Goal: Transaction & Acquisition: Purchase product/service

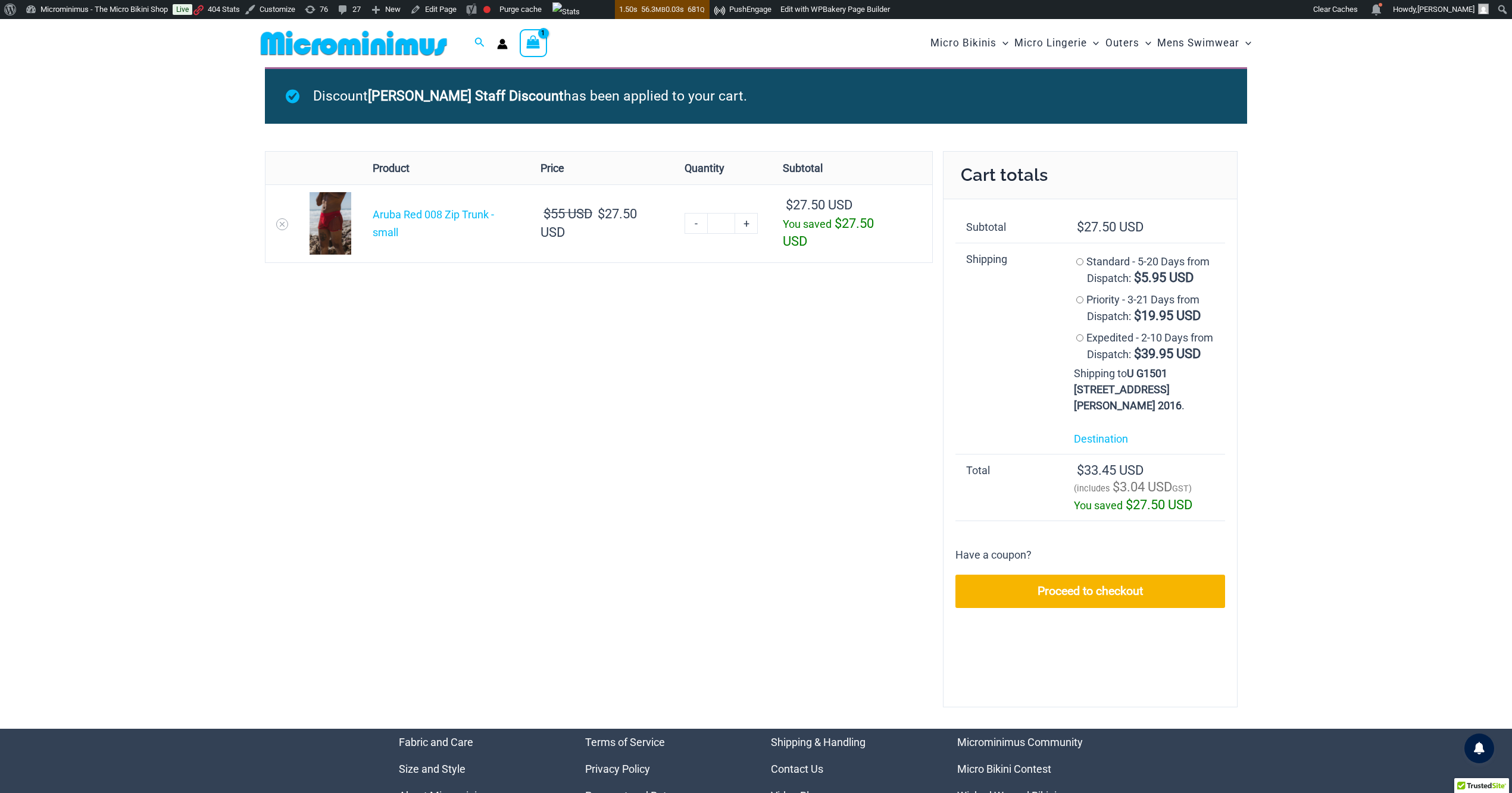
scroll to position [122, 0]
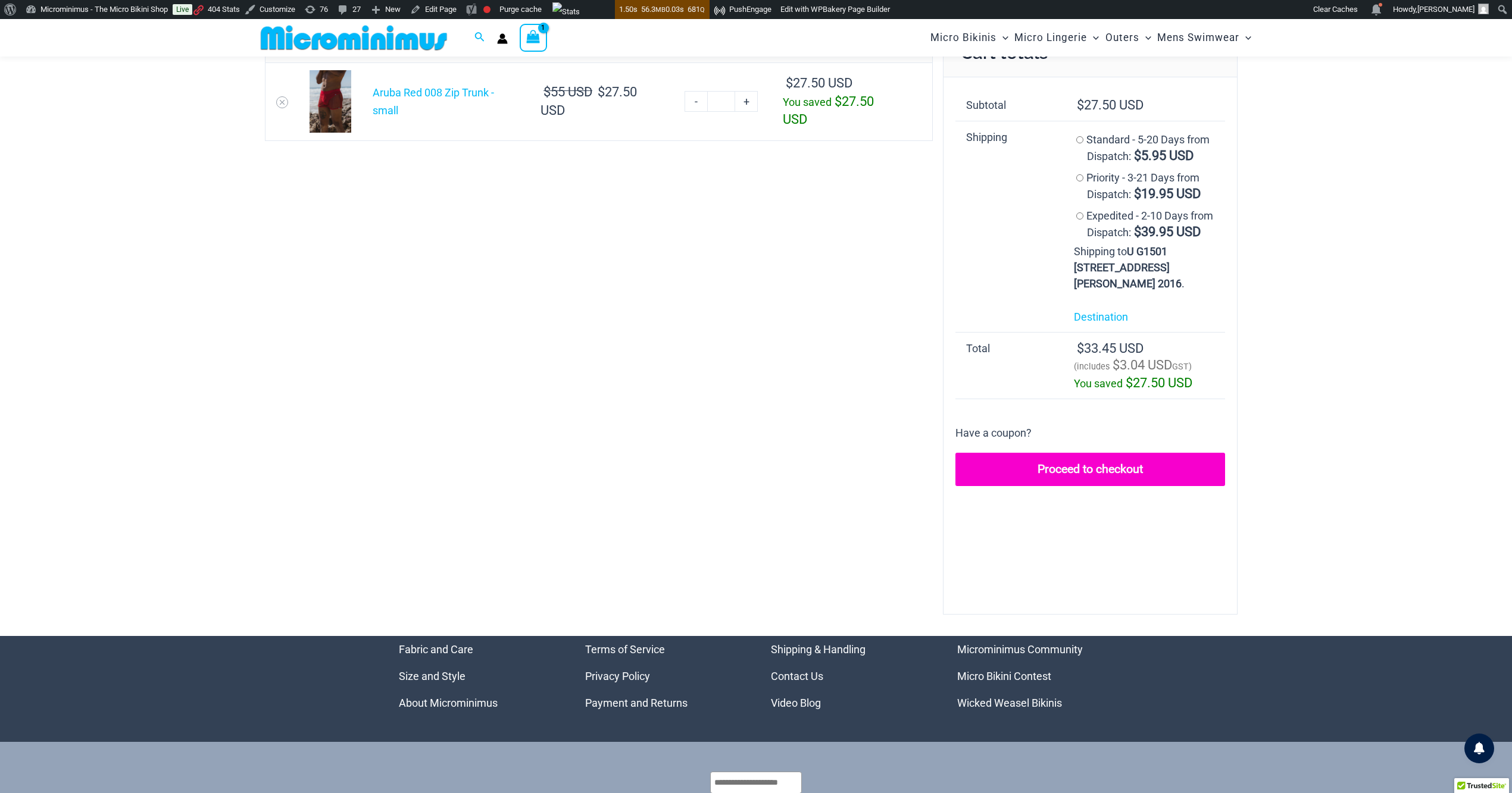
click at [1077, 486] on link "Proceed to checkout" at bounding box center [1091, 470] width 270 height 34
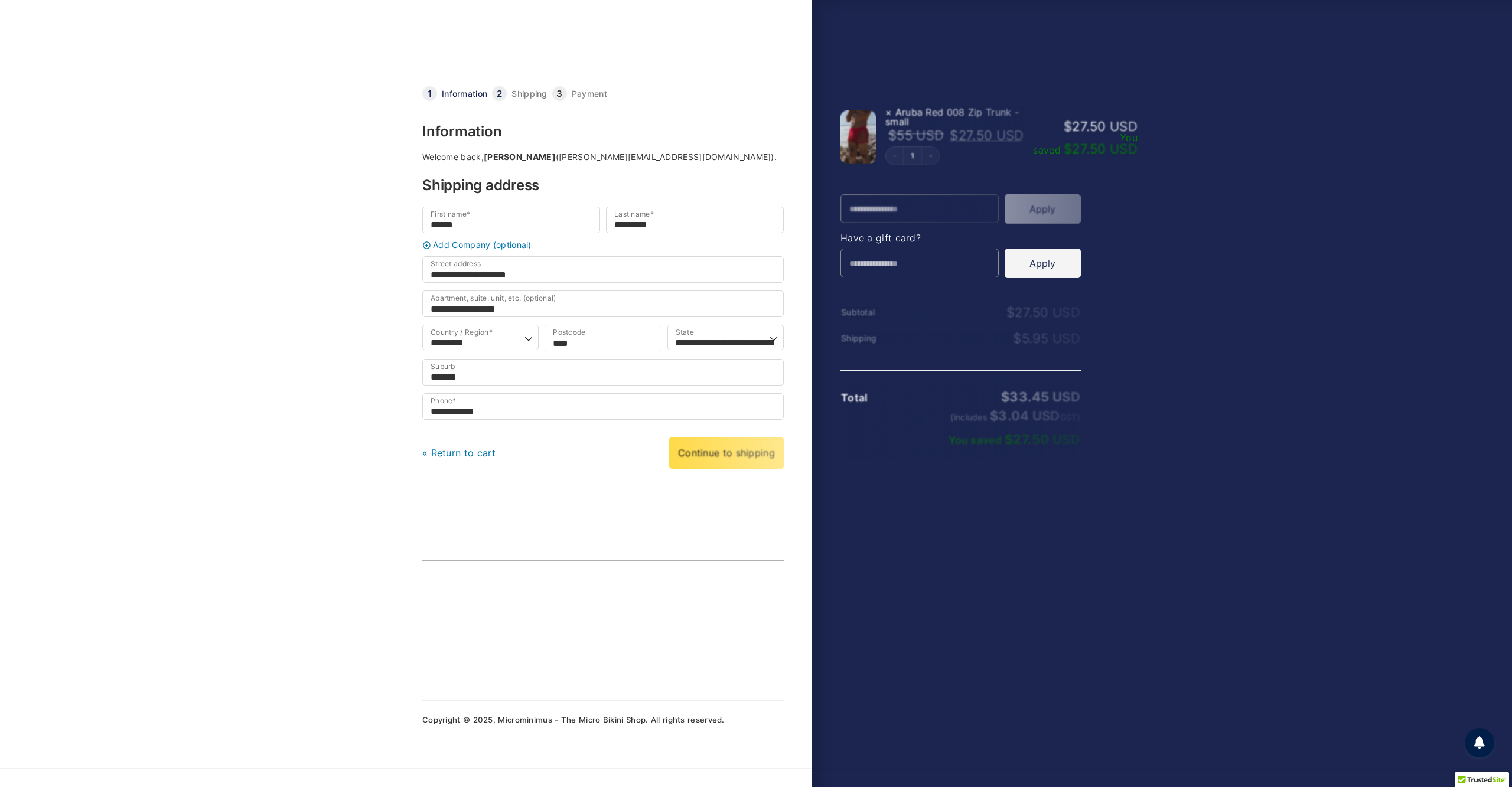
select select "***"
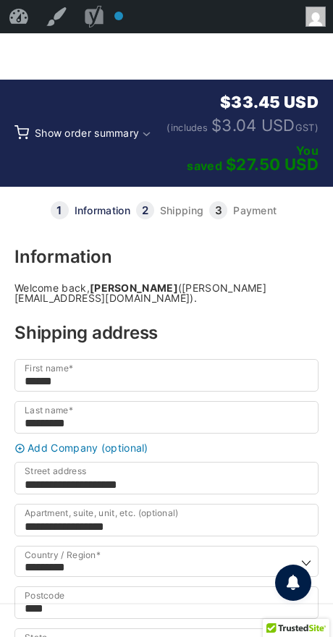
scroll to position [583, 0]
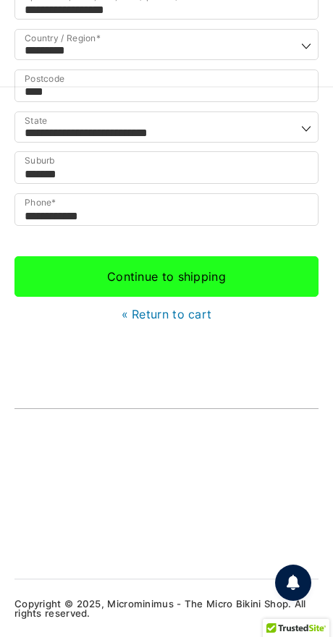
click at [182, 261] on link "Continue to shipping" at bounding box center [166, 276] width 304 height 41
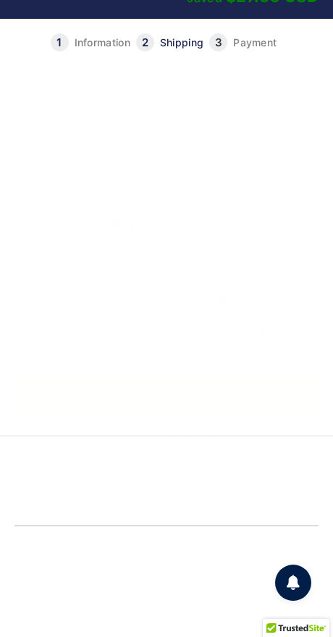
scroll to position [224, 0]
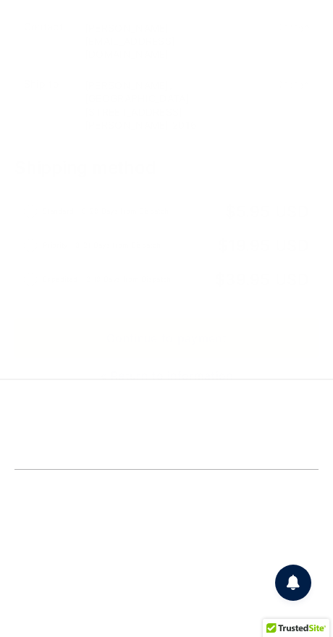
click at [160, 358] on link "Continue to payment" at bounding box center [166, 338] width 304 height 41
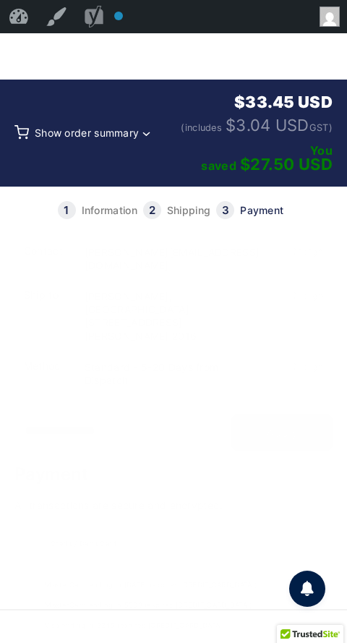
click at [100, 139] on span "Show order summary" at bounding box center [103, 133] width 137 height 78
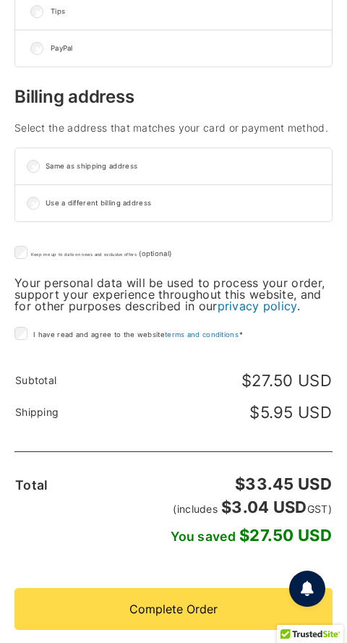
scroll to position [1751, 0]
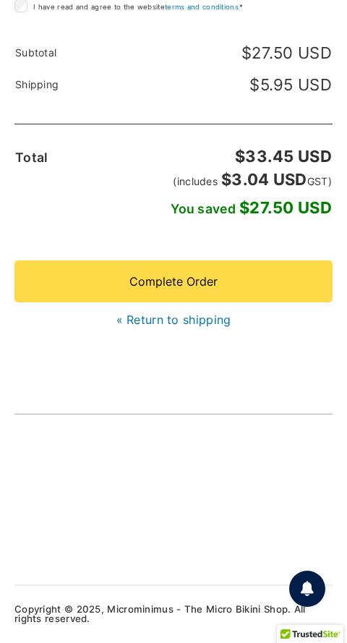
drag, startPoint x: 172, startPoint y: 302, endPoint x: 160, endPoint y: 308, distance: 13.6
click at [172, 313] on link "« Return to shipping" at bounding box center [173, 320] width 115 height 14
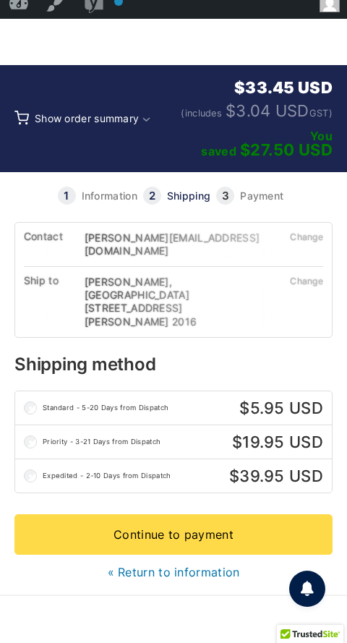
scroll to position [325, 0]
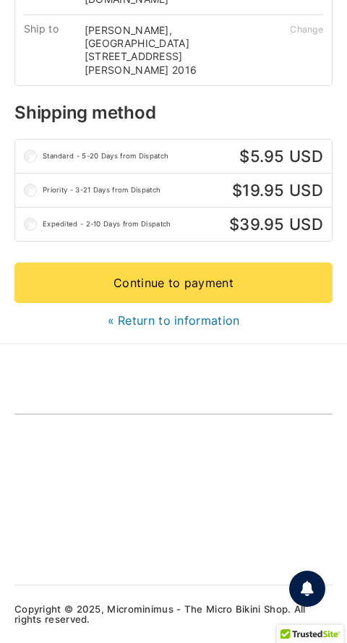
click at [192, 313] on link "« Return to information" at bounding box center [174, 320] width 132 height 14
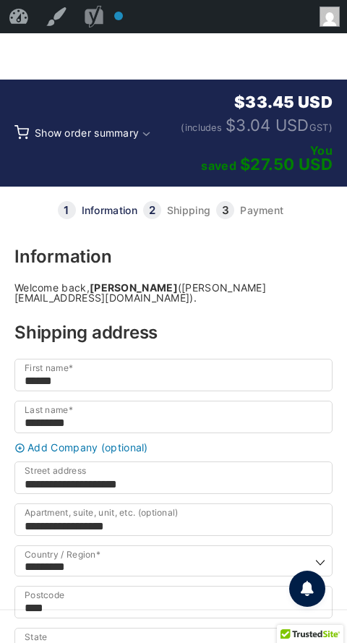
scroll to position [577, 0]
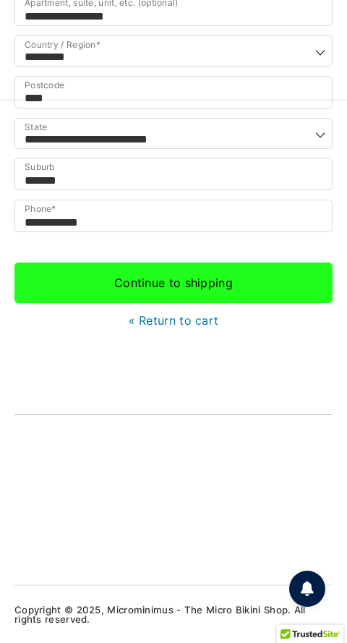
click at [171, 264] on link "Continue to shipping" at bounding box center [173, 283] width 318 height 41
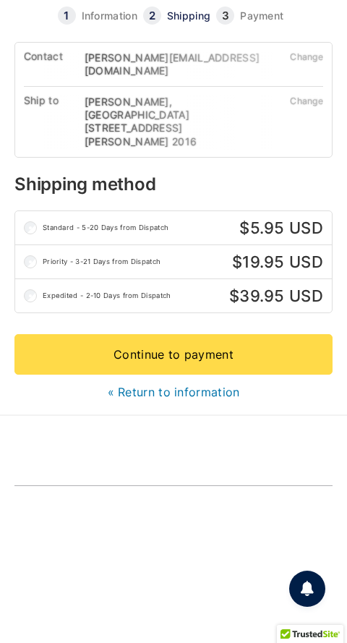
scroll to position [325, 0]
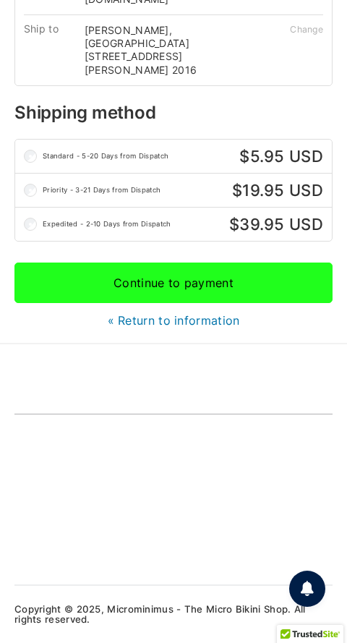
click at [175, 268] on link "Continue to payment" at bounding box center [173, 283] width 318 height 41
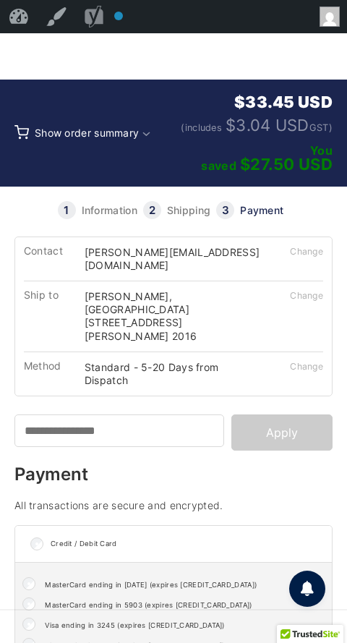
click at [129, 50] on link at bounding box center [174, 56] width 194 height 46
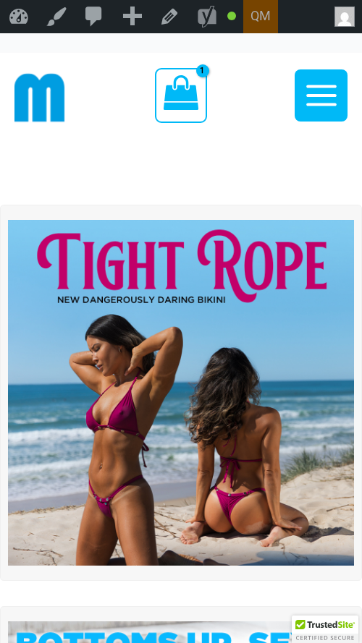
click at [189, 87] on icon "View Shopping Cart, 1 items" at bounding box center [181, 93] width 36 height 36
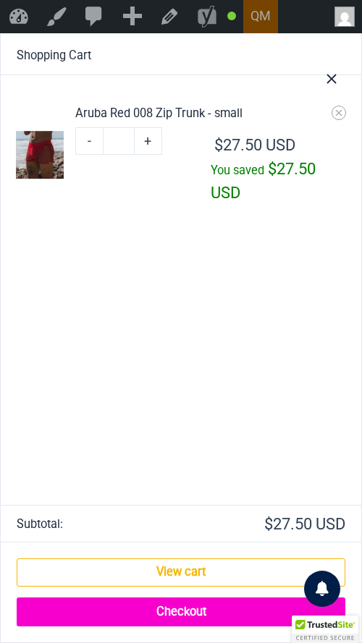
click at [163, 606] on link "Checkout" at bounding box center [181, 612] width 328 height 29
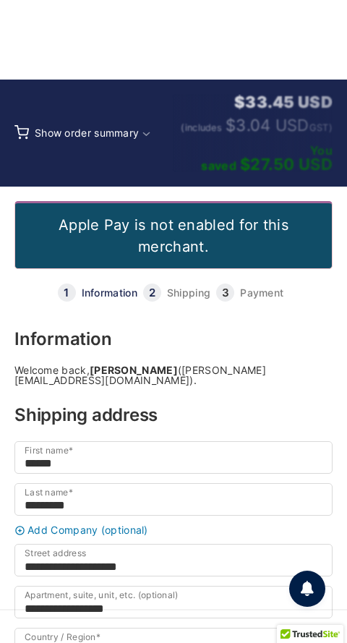
select select "***"
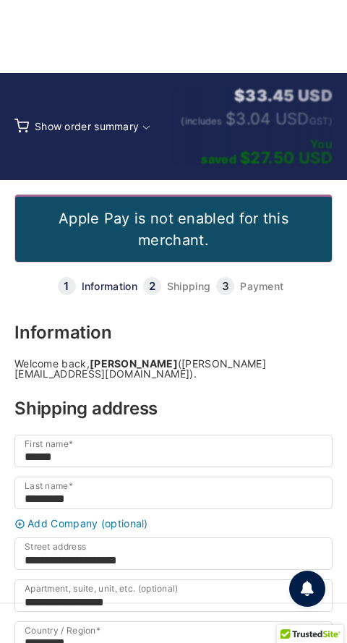
scroll to position [7, 0]
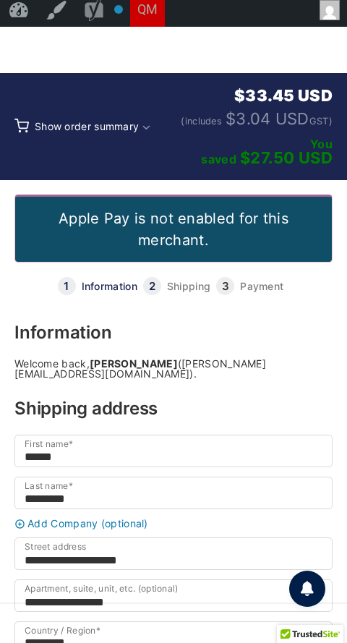
click at [172, 34] on link at bounding box center [174, 50] width 194 height 46
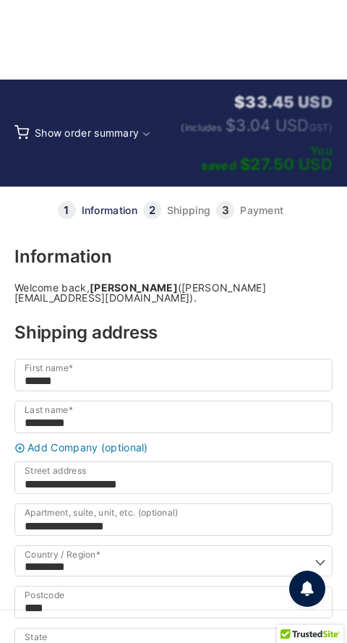
select select "***"
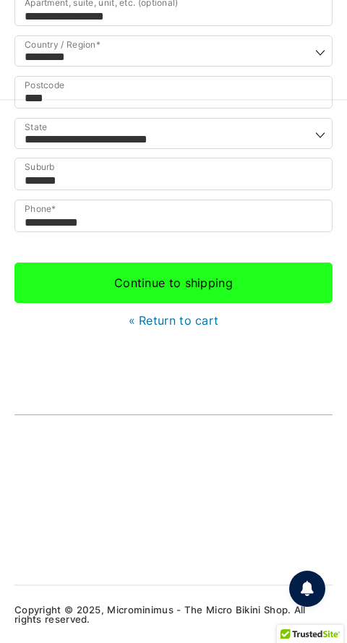
scroll to position [368, 0]
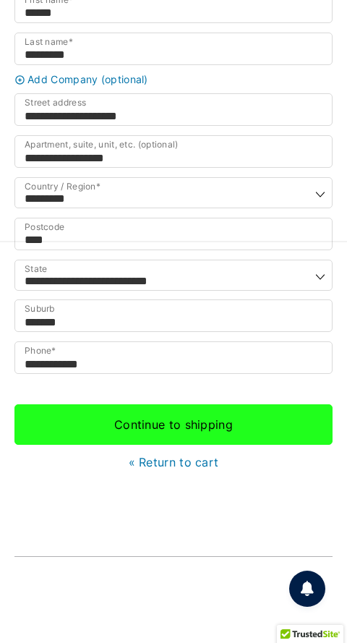
click at [179, 445] on link "Continue to shipping" at bounding box center [173, 424] width 318 height 41
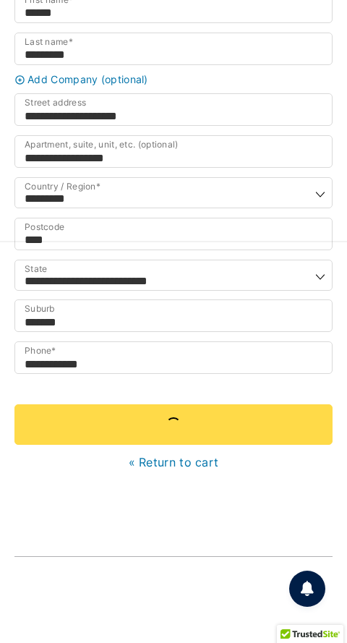
scroll to position [0, 0]
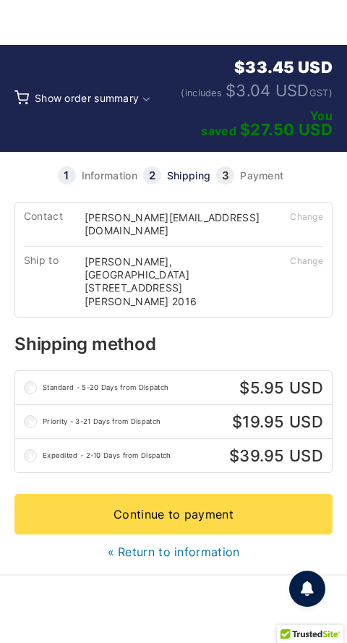
scroll to position [245, 0]
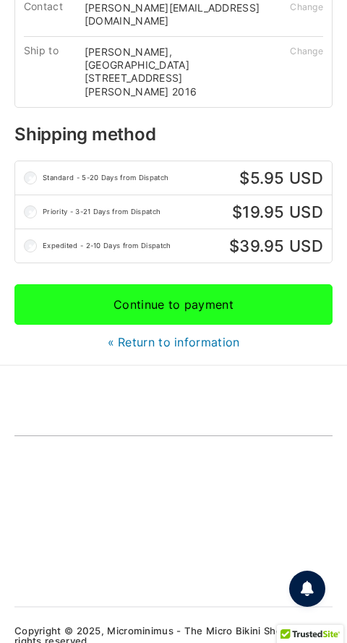
click at [190, 325] on link "Continue to payment" at bounding box center [173, 304] width 318 height 41
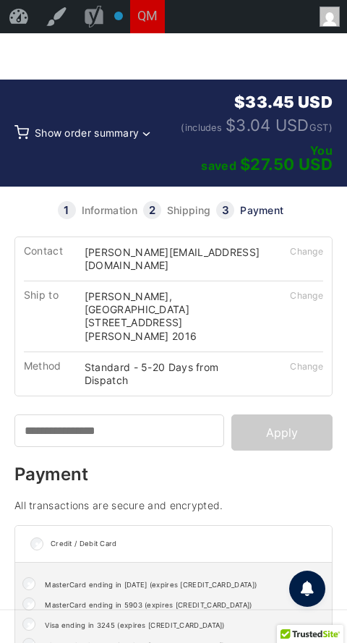
click at [139, 137] on span "Show order summary" at bounding box center [87, 133] width 104 height 12
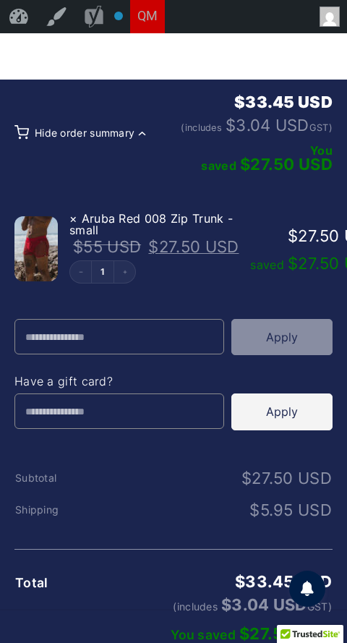
click at [119, 133] on span "Hide order summary" at bounding box center [103, 133] width 137 height 78
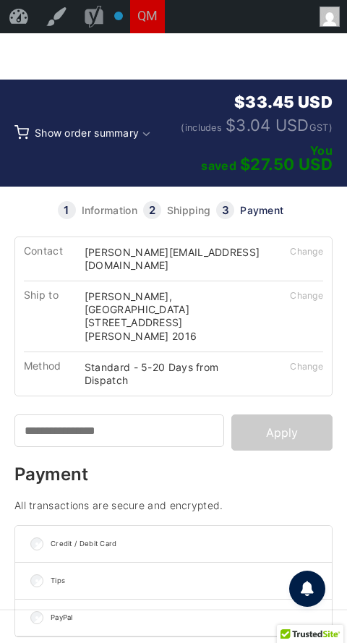
scroll to position [405, 0]
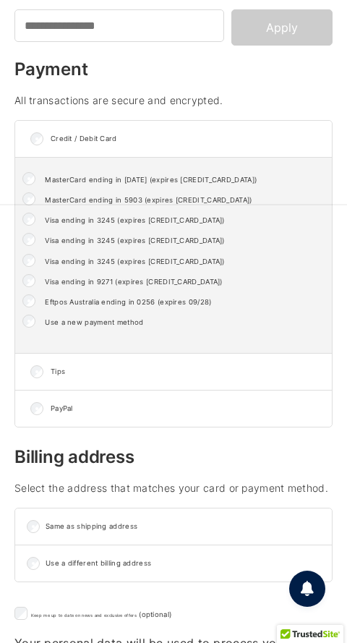
click at [39, 328] on li "Use a new payment method" at bounding box center [173, 321] width 302 height 13
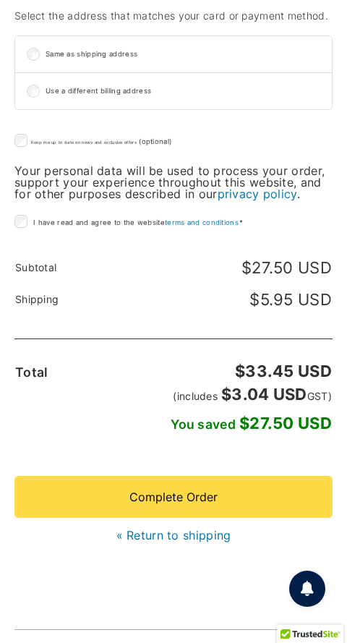
scroll to position [1429, 0]
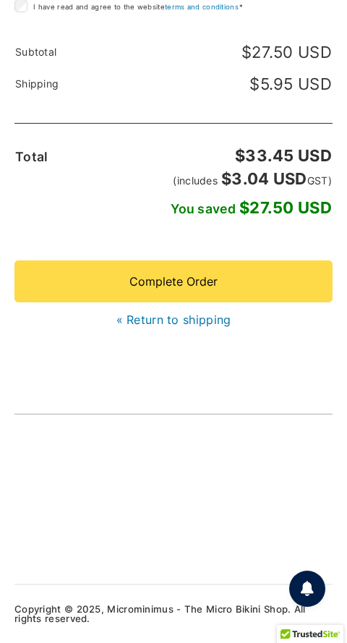
click at [158, 313] on link "« Return to shipping" at bounding box center [173, 320] width 115 height 14
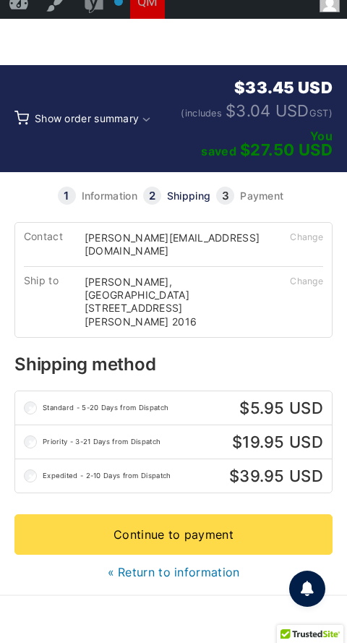
scroll to position [195, 0]
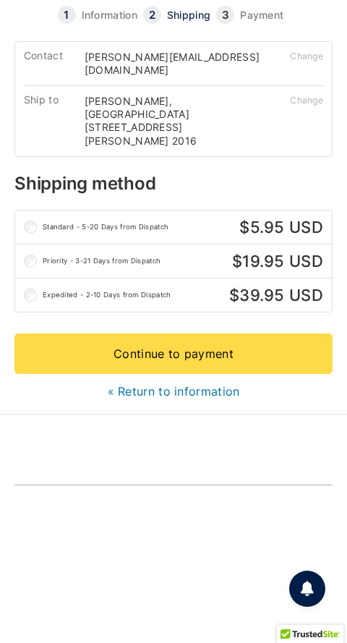
click at [183, 399] on link "« Return to information" at bounding box center [174, 391] width 132 height 14
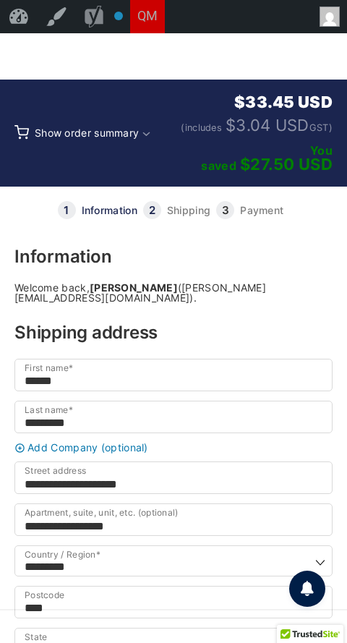
scroll to position [577, 0]
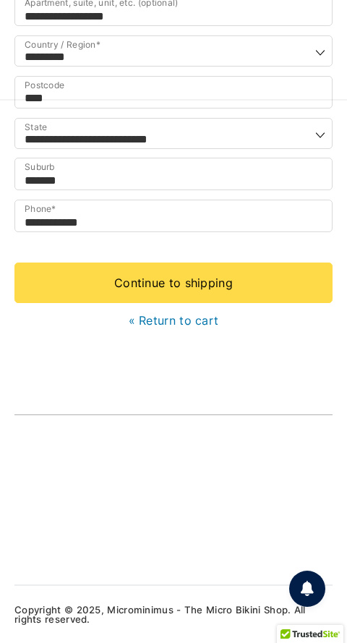
click at [189, 313] on link "« Return to cart" at bounding box center [174, 320] width 90 height 14
